Goal: Find specific page/section: Find specific page/section

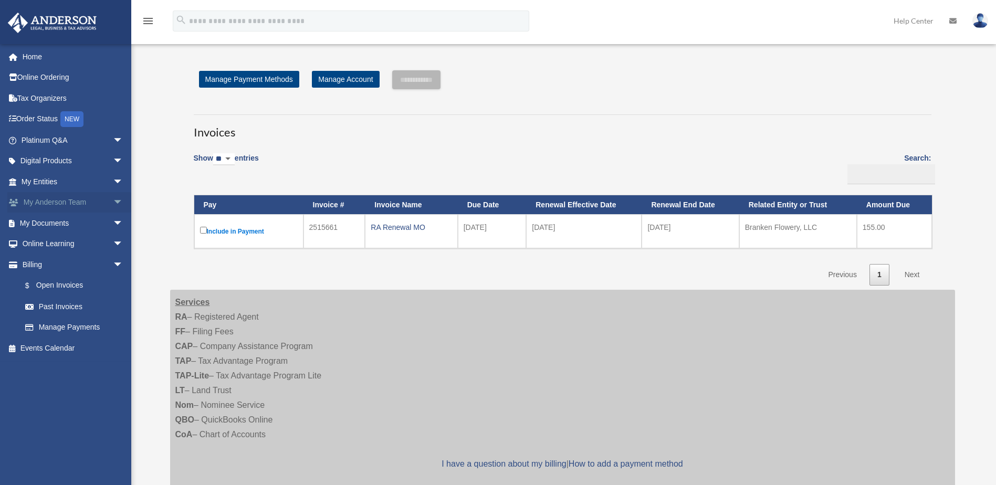
click at [49, 201] on link "My Anderson Team arrow_drop_down" at bounding box center [73, 202] width 132 height 21
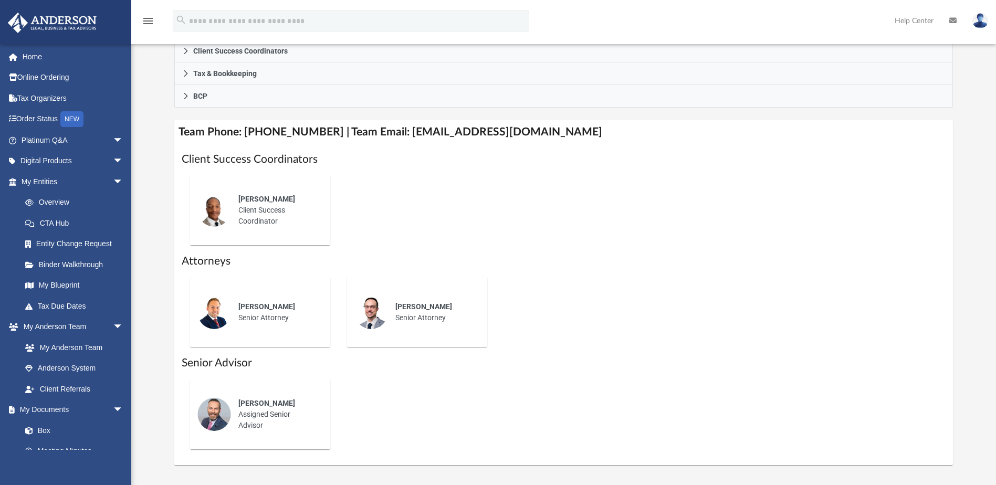
scroll to position [368, 0]
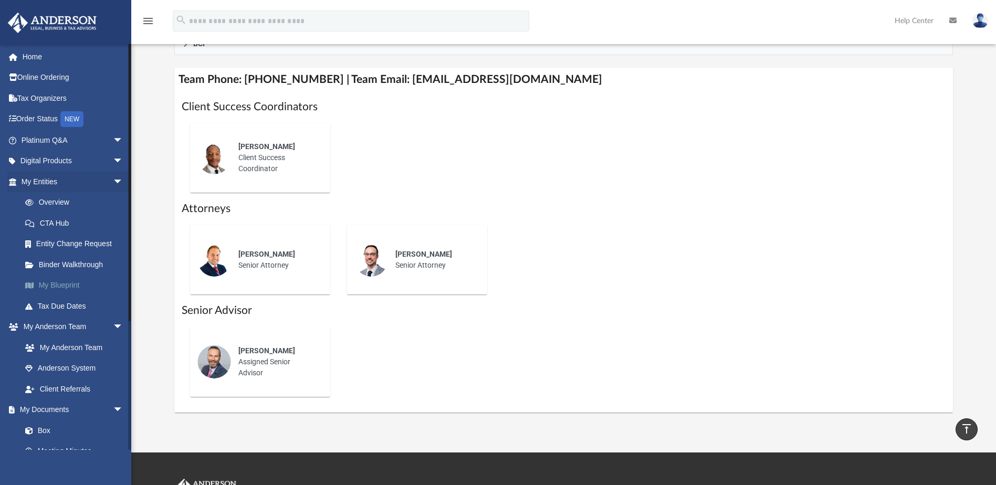
click at [69, 284] on link "My Blueprint" at bounding box center [77, 285] width 124 height 21
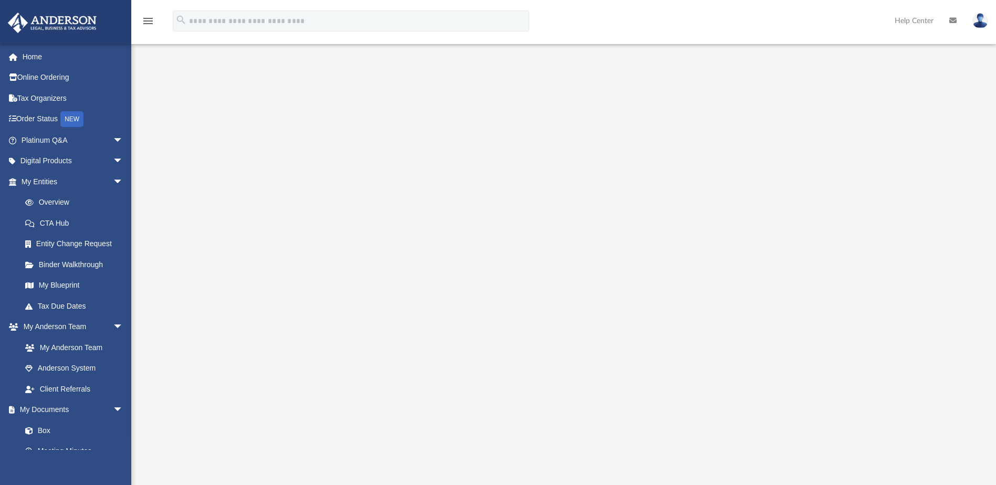
click at [908, 132] on div at bounding box center [563, 283] width 778 height 420
